Goal: Book appointment/travel/reservation

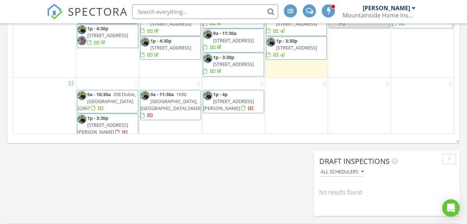
scroll to position [511, 0]
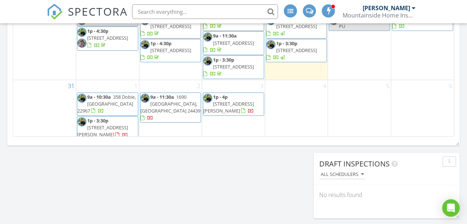
click at [180, 118] on div "2 9a - 11:30a [STREET_ADDRESS]" at bounding box center [170, 110] width 63 height 61
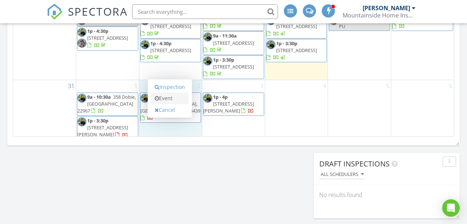
click at [174, 99] on link "Event" at bounding box center [170, 99] width 38 height 12
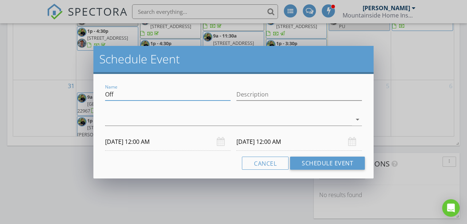
drag, startPoint x: 124, startPoint y: 96, endPoint x: 89, endPoint y: 96, distance: 35.0
click at [89, 96] on div "Schedule Event Name Off Description arrow_drop_down [DATE] 12:00 AM [DATE] 12:0…" at bounding box center [233, 112] width 467 height 224
type input "Z"
type input "Draw Inspection"
type input "[PERSON_NAME]"
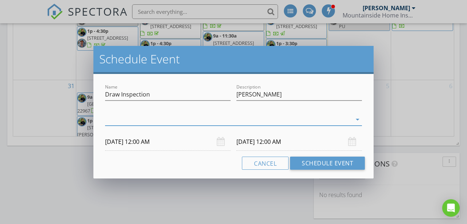
click at [113, 121] on div at bounding box center [228, 120] width 247 height 12
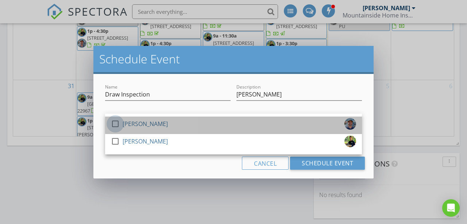
click at [117, 126] on div at bounding box center [115, 124] width 12 height 12
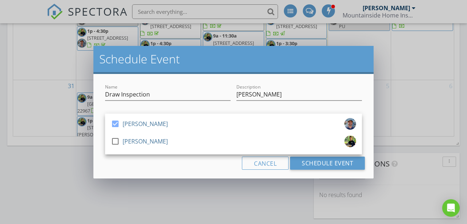
click at [143, 165] on div "Cancel Schedule Event" at bounding box center [233, 163] width 263 height 13
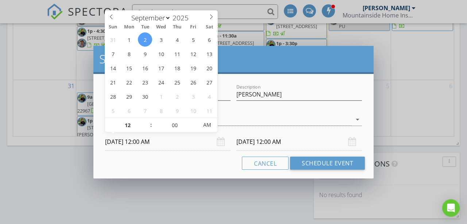
click at [143, 142] on input "[DATE] 12:00 AM" at bounding box center [168, 142] width 126 height 18
type input "01"
type input "[DATE] 1:00 AM"
click at [147, 120] on span at bounding box center [147, 121] width 5 height 7
type input "02"
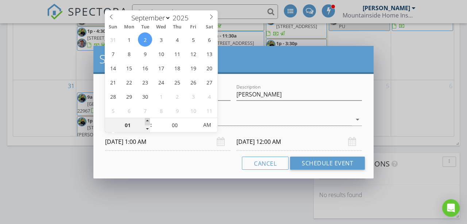
type input "[DATE] 2:00 AM"
click at [147, 120] on span at bounding box center [147, 121] width 5 height 7
type input "03"
type input "[DATE] 3:00 AM"
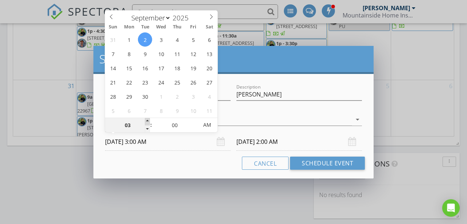
click at [147, 120] on span at bounding box center [147, 121] width 5 height 7
type input "[DATE] 3:00 AM"
type input "[DATE] 3:00 PM"
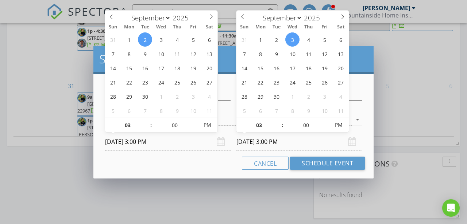
click at [247, 141] on input "[DATE] 3:00 PM" at bounding box center [300, 142] width 126 height 18
type input "[DATE] 3:00 PM"
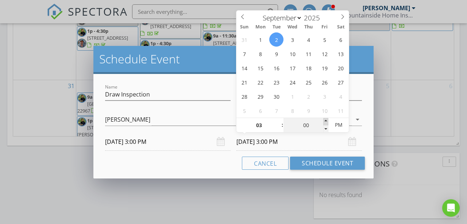
type input "05"
type input "[DATE] 3:05 PM"
click at [327, 122] on span at bounding box center [325, 121] width 5 height 7
type input "10"
type input "[DATE] 3:10 PM"
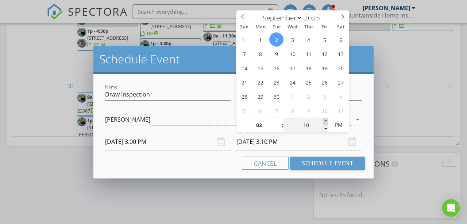
click at [327, 122] on span at bounding box center [325, 121] width 5 height 7
type input "15"
type input "[DATE] 3:15 PM"
click at [327, 122] on span at bounding box center [325, 121] width 5 height 7
type input "20"
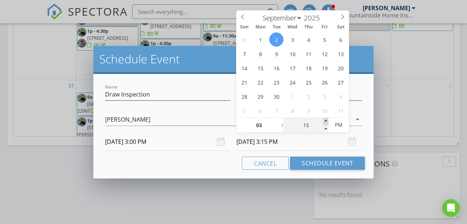
type input "[DATE] 3:20 PM"
click at [327, 122] on span at bounding box center [325, 121] width 5 height 7
type input "25"
type input "[DATE] 3:25 PM"
click at [327, 122] on span at bounding box center [325, 121] width 5 height 7
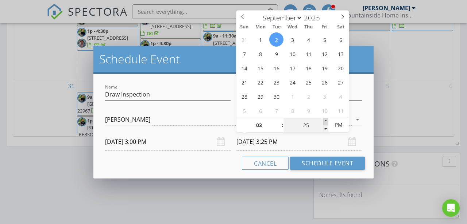
type input "30"
type input "[DATE] 3:30 PM"
click at [327, 122] on span at bounding box center [325, 121] width 5 height 7
type input "35"
type input "[DATE] 3:35 PM"
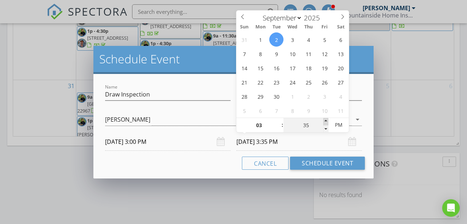
click at [327, 122] on span at bounding box center [325, 121] width 5 height 7
type input "40"
type input "[DATE] 3:40 PM"
click at [327, 122] on span at bounding box center [325, 121] width 5 height 7
type input "35"
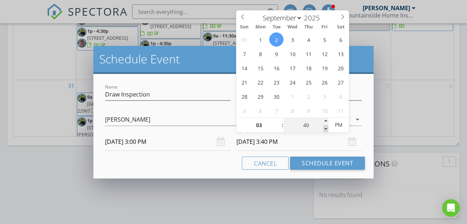
type input "[DATE] 3:35 PM"
click at [326, 130] on span at bounding box center [325, 129] width 5 height 7
type input "30"
type input "[DATE] 3:30 PM"
click at [326, 129] on span at bounding box center [325, 129] width 5 height 7
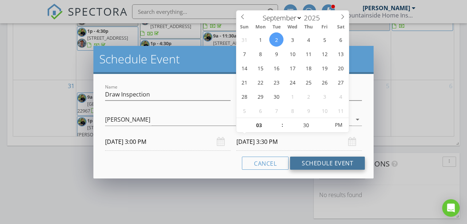
click at [322, 163] on button "Schedule Event" at bounding box center [327, 163] width 75 height 13
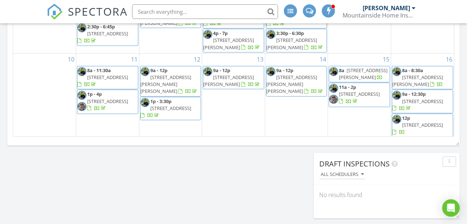
scroll to position [0, 0]
click at [411, 7] on div "[PERSON_NAME]" at bounding box center [389, 7] width 53 height 7
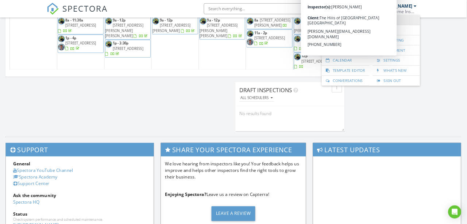
scroll to position [4, 4]
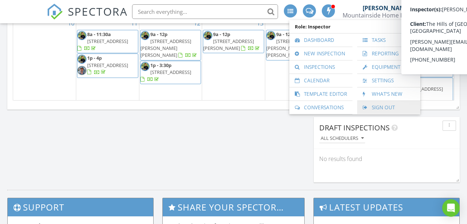
click at [391, 109] on link "Sign Out" at bounding box center [389, 107] width 56 height 13
